Goal: Task Accomplishment & Management: Manage account settings

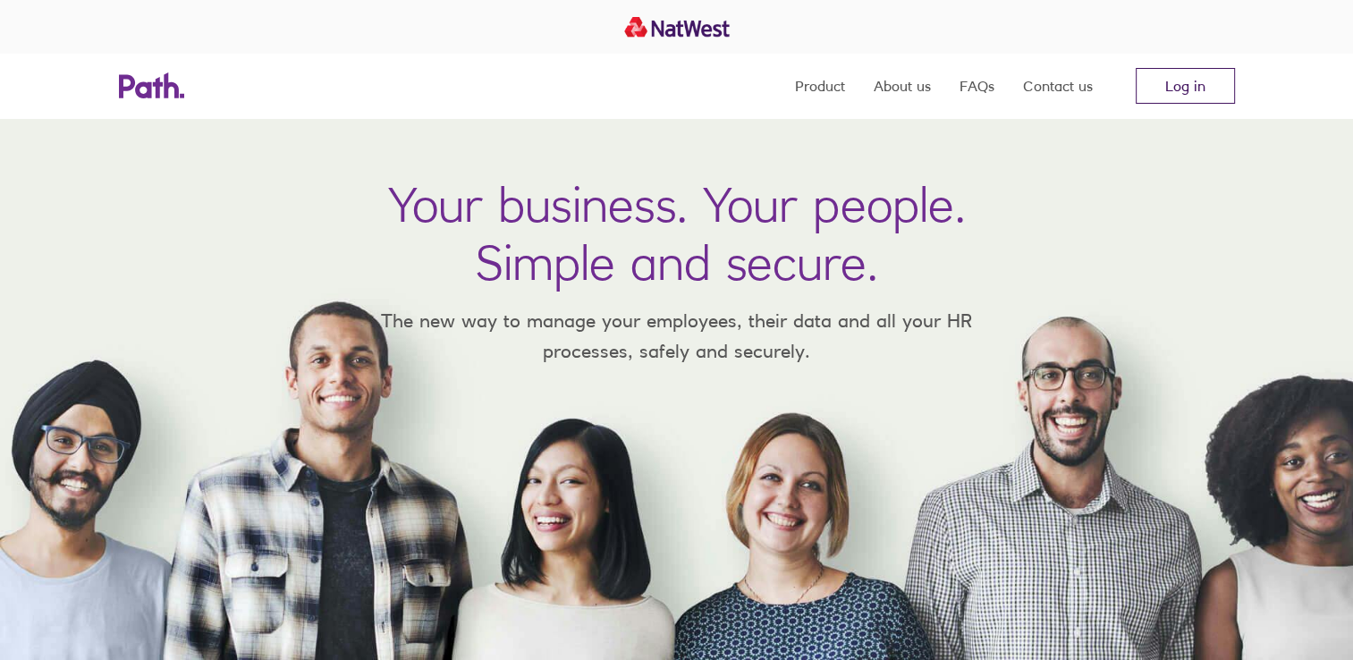
click at [1160, 93] on link "Log in" at bounding box center [1185, 86] width 99 height 36
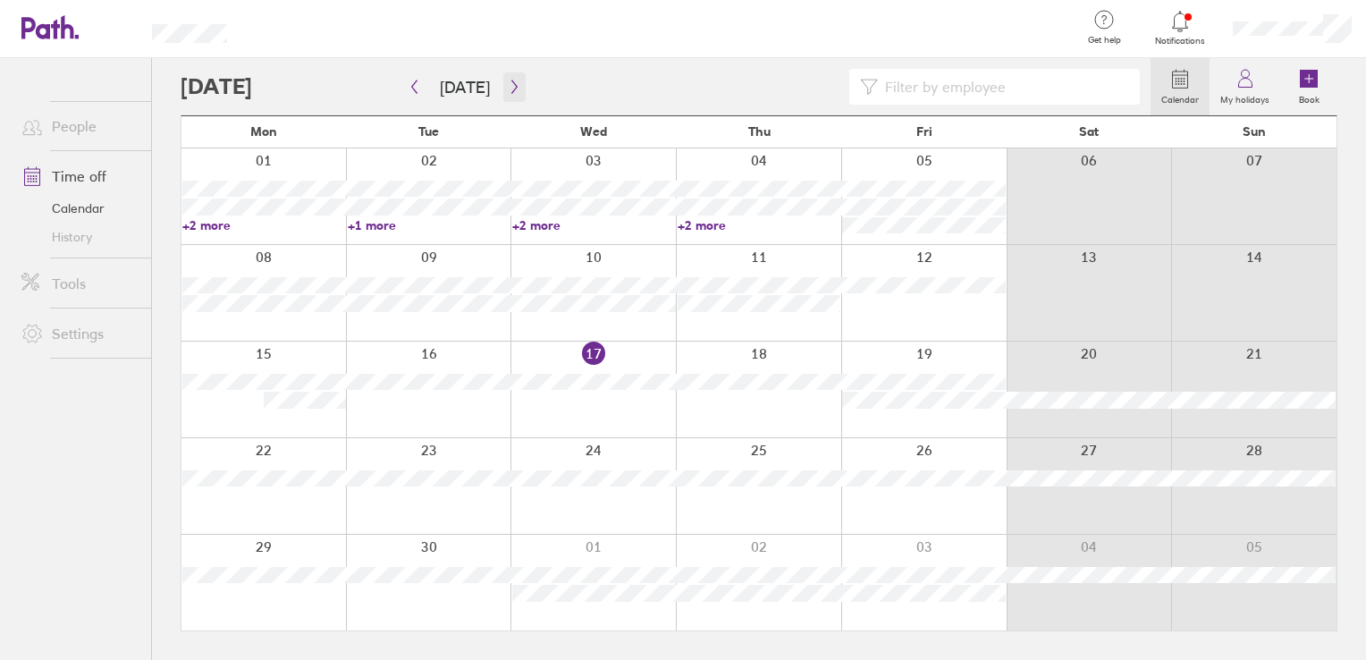
click at [508, 91] on icon "button" at bounding box center [514, 87] width 13 height 14
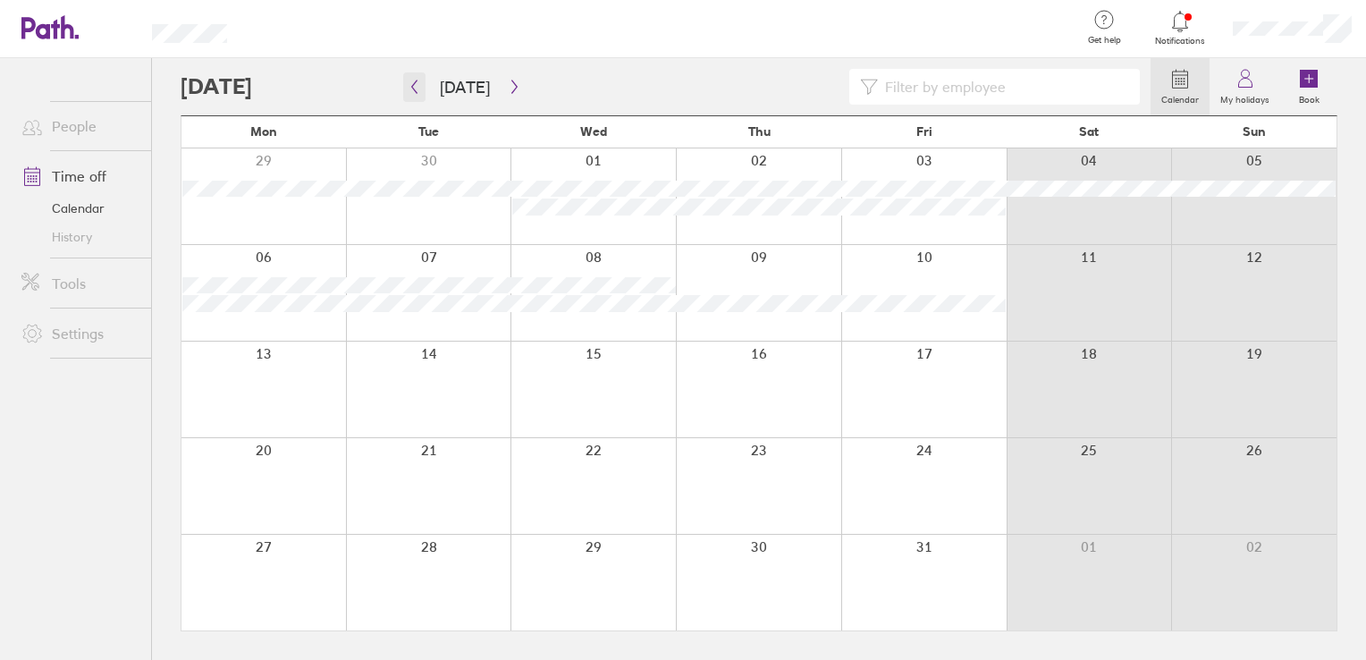
click at [411, 85] on icon "button" at bounding box center [414, 87] width 13 height 14
